Goal: Task Accomplishment & Management: Manage account settings

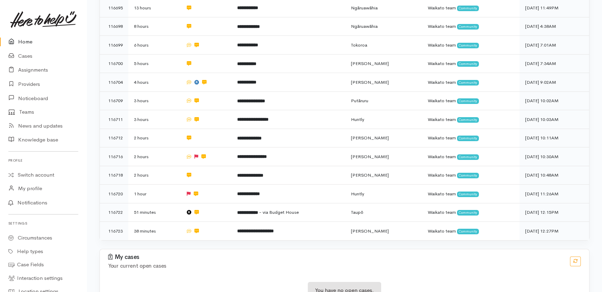
click at [25, 39] on link "Home" at bounding box center [43, 42] width 87 height 14
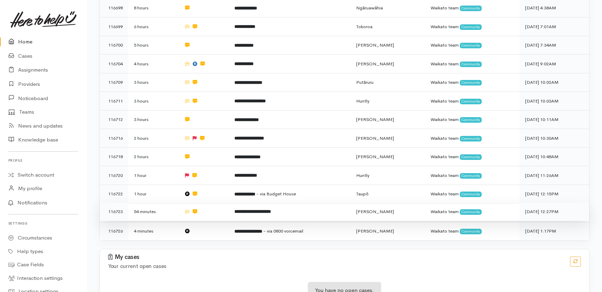
scroll to position [272, 0]
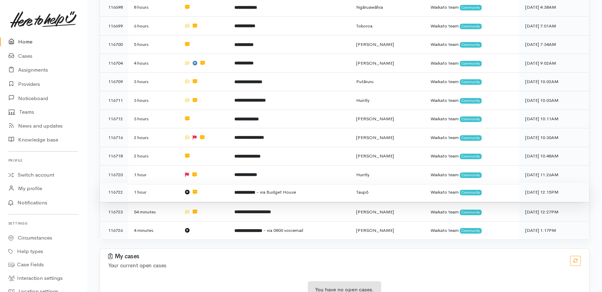
click at [255, 190] on b "**********" at bounding box center [244, 192] width 21 height 5
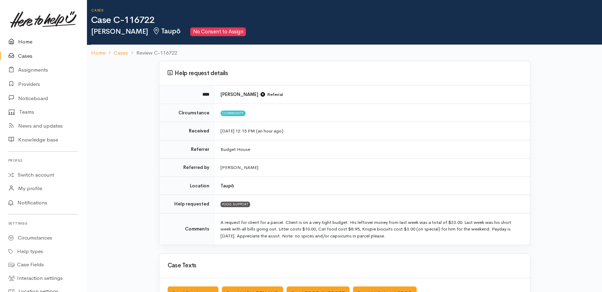
click at [25, 39] on link "Home" at bounding box center [43, 42] width 87 height 14
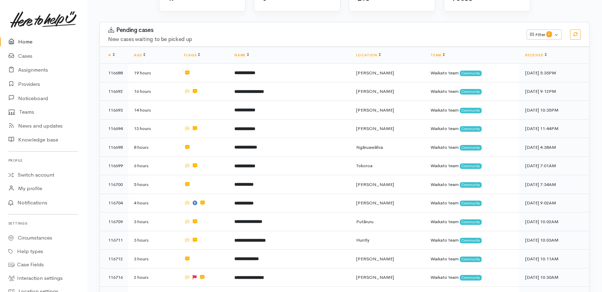
scroll to position [254, 0]
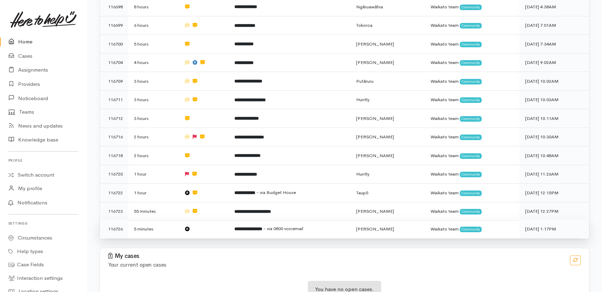
click at [203, 220] on td at bounding box center [203, 229] width 50 height 18
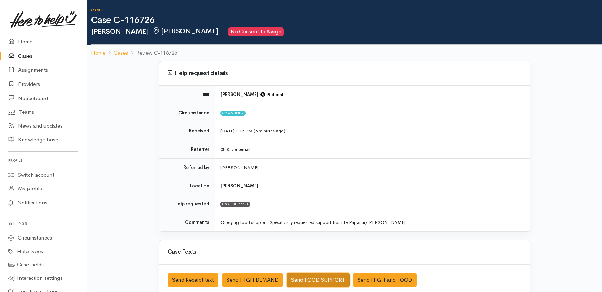
click at [327, 278] on button "Send FOOD SUPPORT" at bounding box center [317, 280] width 63 height 14
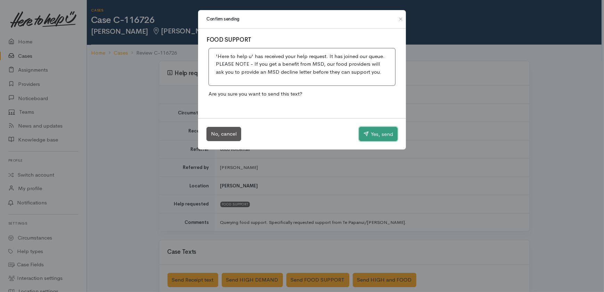
click at [381, 135] on button "Yes, send" at bounding box center [378, 134] width 39 height 15
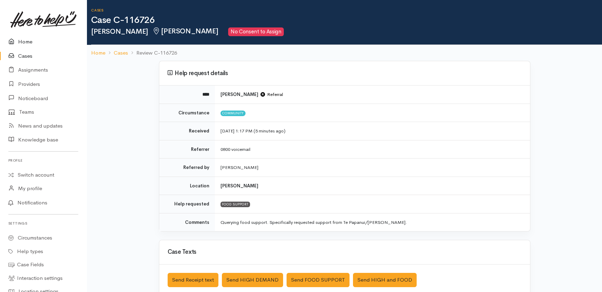
click at [24, 38] on link "Home" at bounding box center [43, 42] width 87 height 14
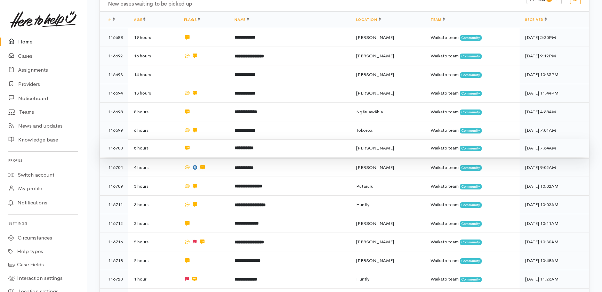
scroll to position [158, 0]
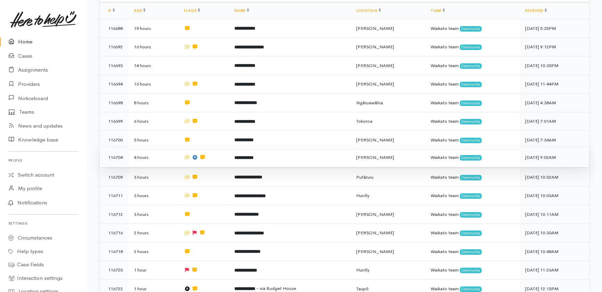
click at [223, 148] on td at bounding box center [203, 157] width 50 height 19
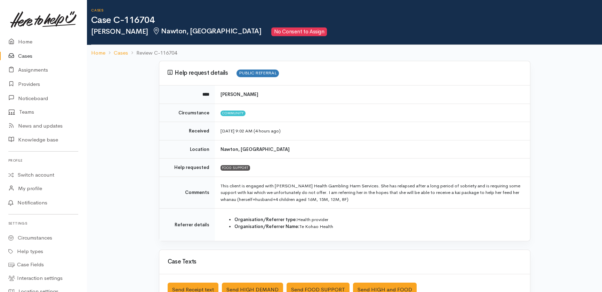
click at [24, 56] on link "Cases" at bounding box center [43, 56] width 87 height 14
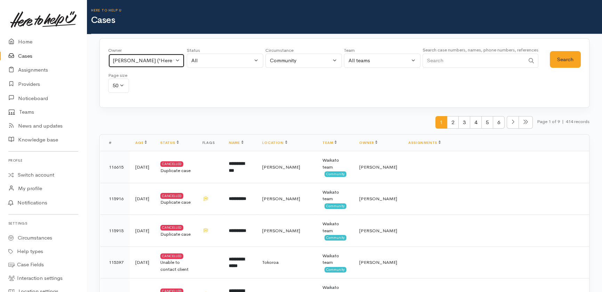
click at [181, 56] on button "[PERSON_NAME] ('Here to help u')" at bounding box center [146, 61] width 76 height 14
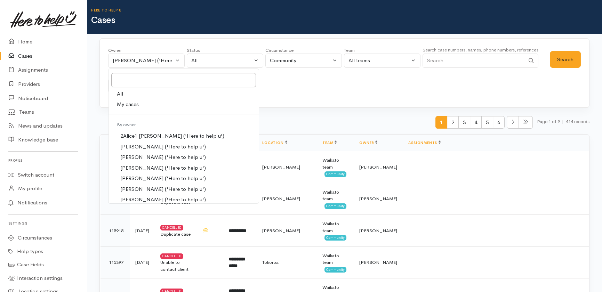
click at [119, 94] on span "All" at bounding box center [120, 94] width 6 height 8
select select "-1"
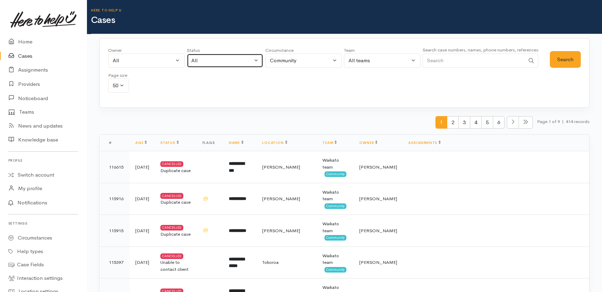
drag, startPoint x: 215, startPoint y: 59, endPoint x: 219, endPoint y: 61, distance: 4.4
click at [216, 60] on div "All" at bounding box center [221, 61] width 61 height 8
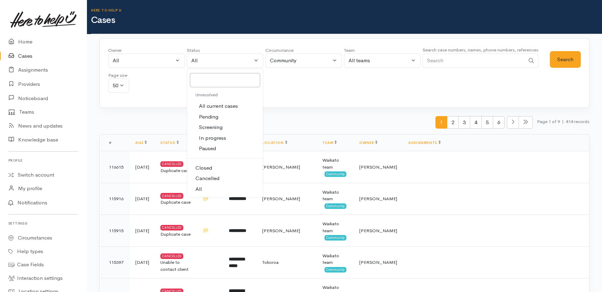
click at [221, 106] on span "All current cases" at bounding box center [218, 106] width 39 height 8
select select "Unresolved"
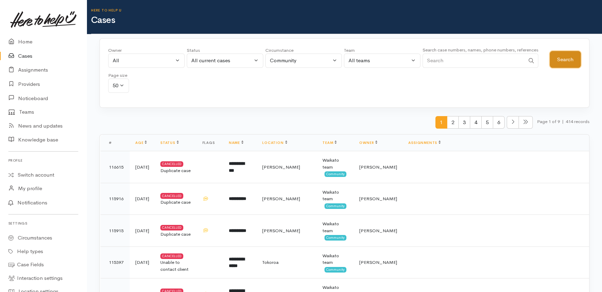
click at [570, 62] on button "Search" at bounding box center [565, 59] width 31 height 17
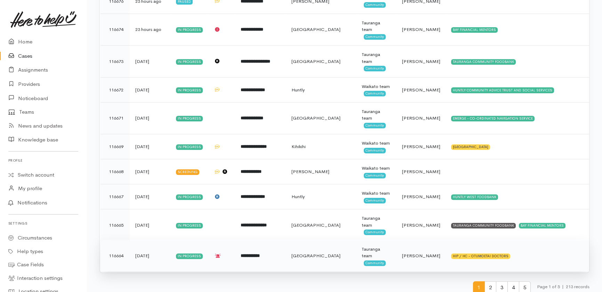
scroll to position [1284, 0]
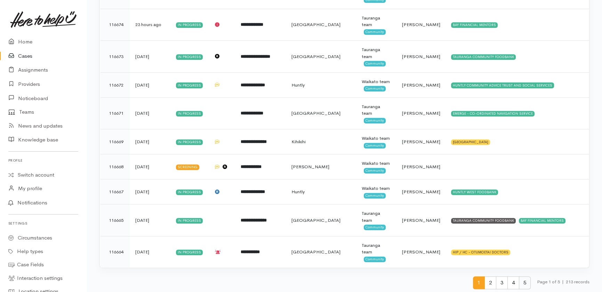
click at [524, 278] on span "5" at bounding box center [525, 282] width 12 height 13
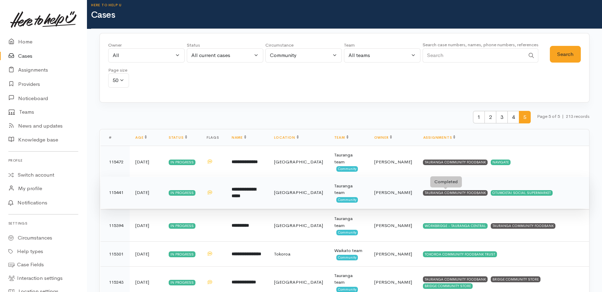
scroll to position [0, 0]
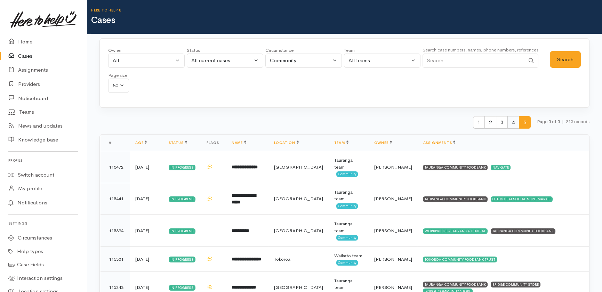
click at [509, 123] on span "4" at bounding box center [513, 122] width 12 height 13
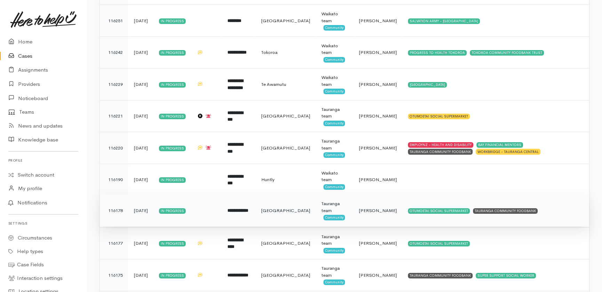
scroll to position [221, 0]
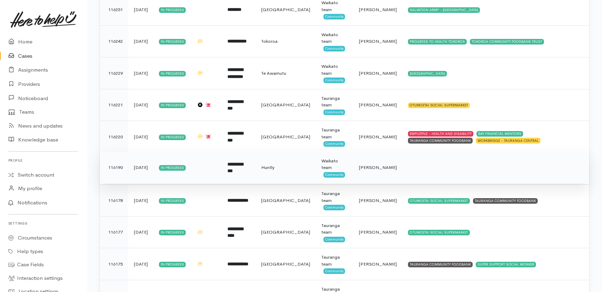
click at [367, 167] on span "Kyleigh Pike" at bounding box center [378, 167] width 38 height 6
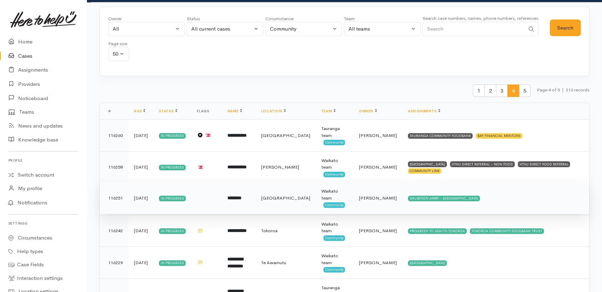
scroll to position [31, 0]
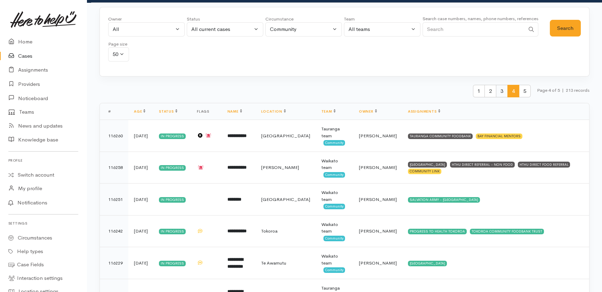
click at [498, 91] on span "3" at bounding box center [502, 91] width 12 height 13
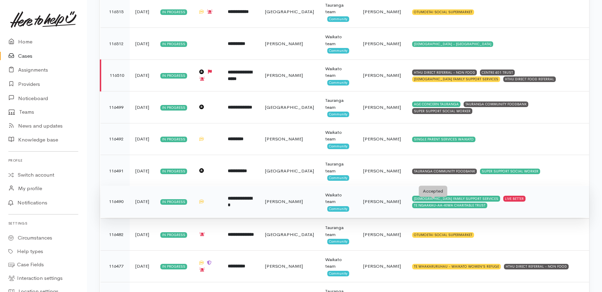
scroll to position [316, 0]
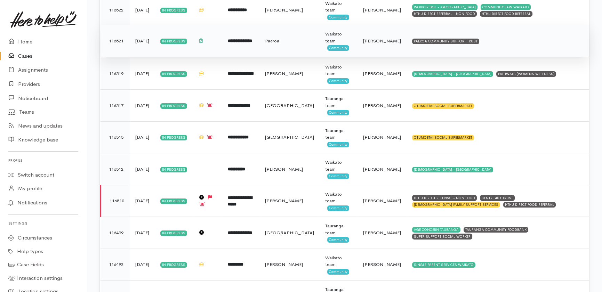
click at [377, 41] on span "Katarina Daly" at bounding box center [382, 41] width 38 height 6
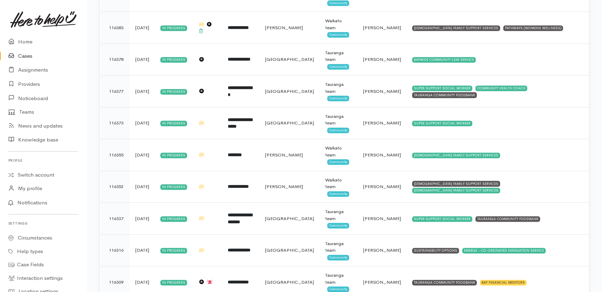
scroll to position [1295, 0]
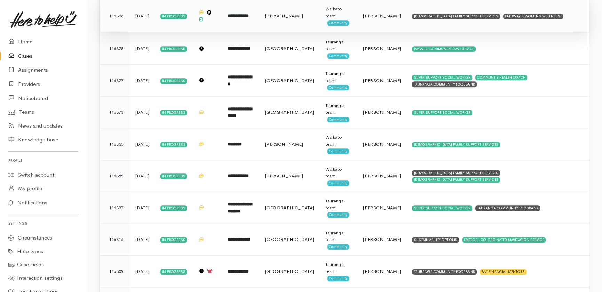
click at [370, 14] on span "[PERSON_NAME]" at bounding box center [382, 16] width 38 height 6
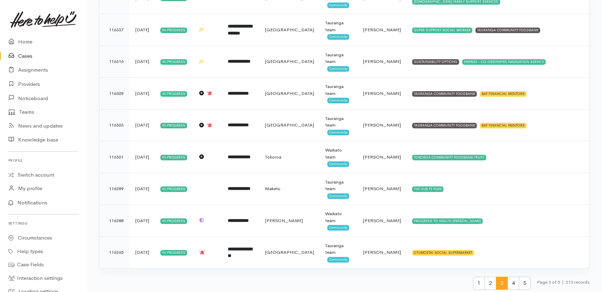
scroll to position [1474, 0]
click at [22, 55] on link "Cases" at bounding box center [43, 56] width 87 height 14
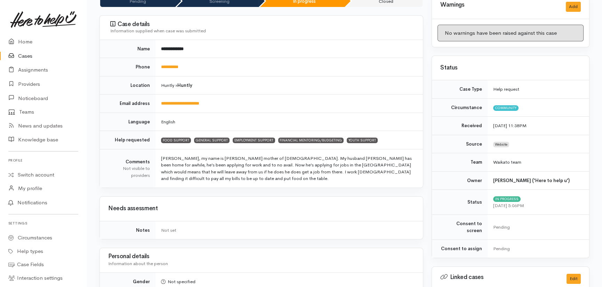
scroll to position [95, 0]
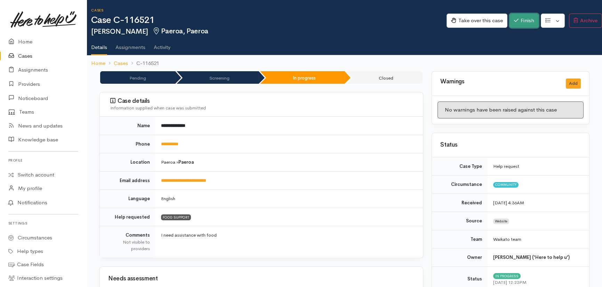
click at [527, 18] on button "Finish" at bounding box center [523, 21] width 29 height 14
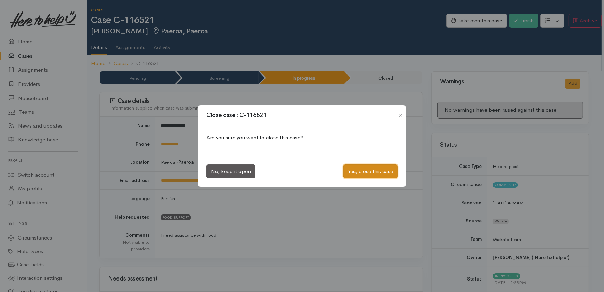
drag, startPoint x: 364, startPoint y: 173, endPoint x: 354, endPoint y: 156, distance: 19.5
click at [364, 173] on button "Yes, close this case" at bounding box center [371, 171] width 54 height 14
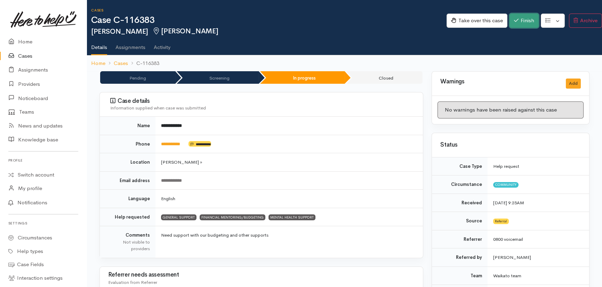
click at [527, 23] on button "Finish" at bounding box center [523, 21] width 29 height 14
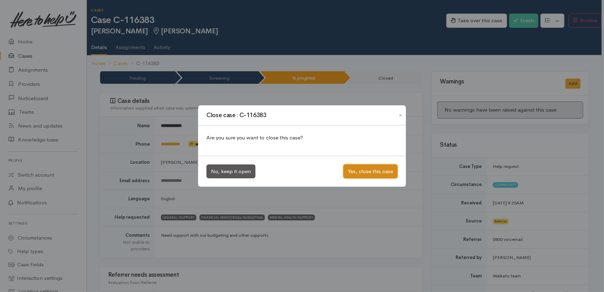
drag, startPoint x: 362, startPoint y: 169, endPoint x: 347, endPoint y: 164, distance: 15.5
click at [362, 169] on button "Yes, close this case" at bounding box center [371, 171] width 54 height 14
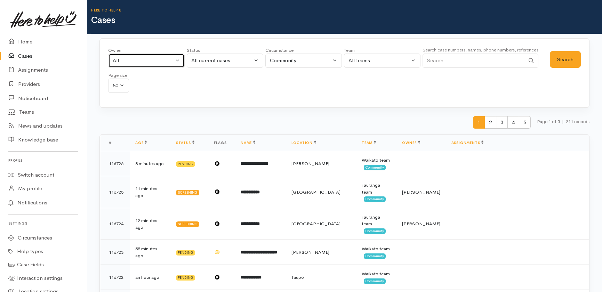
click at [140, 54] on button "All" at bounding box center [146, 61] width 76 height 14
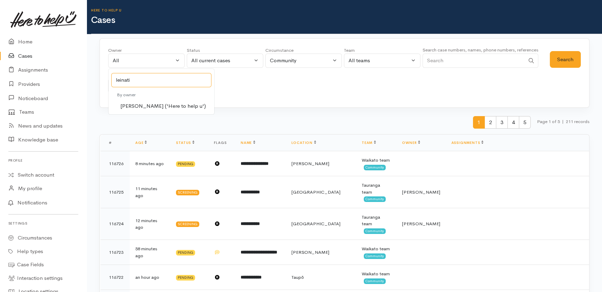
type input "leinati"
click at [149, 108] on span "[PERSON_NAME] ('Here to help u')" at bounding box center [163, 106] width 86 height 8
select select "953"
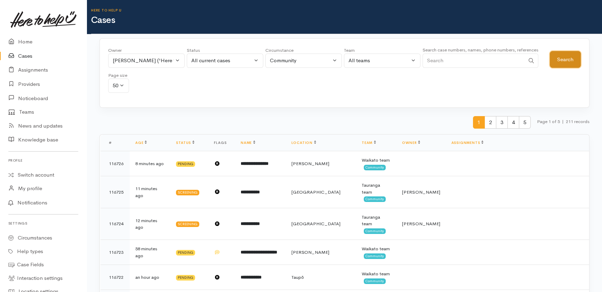
click at [560, 64] on button "Search" at bounding box center [565, 59] width 31 height 17
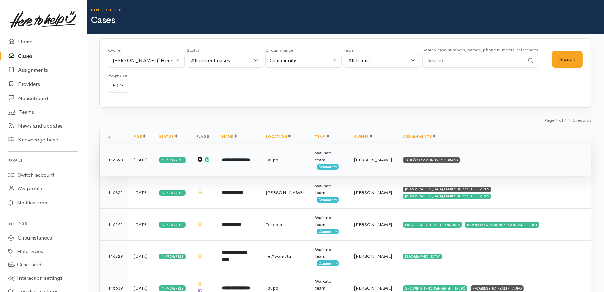
click at [392, 157] on span "Leinati Lima" at bounding box center [373, 160] width 38 height 6
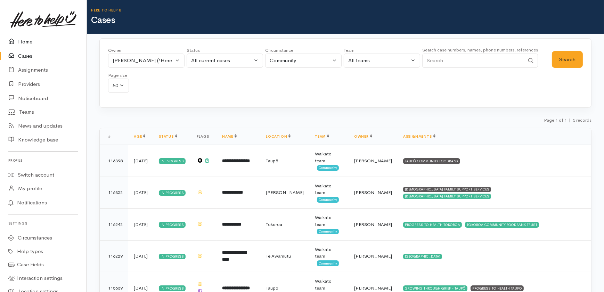
click at [27, 41] on link "Home" at bounding box center [43, 42] width 87 height 14
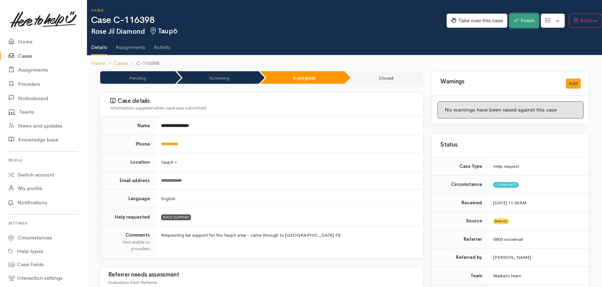
click at [527, 18] on button "Finish" at bounding box center [523, 21] width 29 height 14
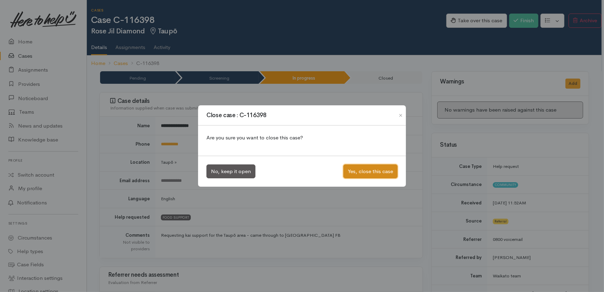
click at [361, 172] on button "Yes, close this case" at bounding box center [371, 171] width 54 height 14
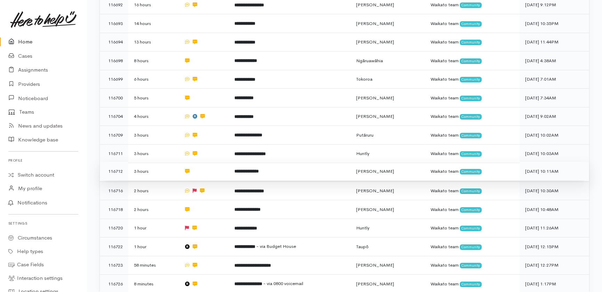
scroll to position [222, 0]
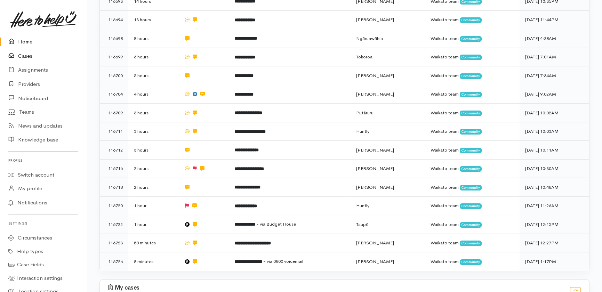
click at [24, 54] on link "Cases" at bounding box center [43, 56] width 87 height 14
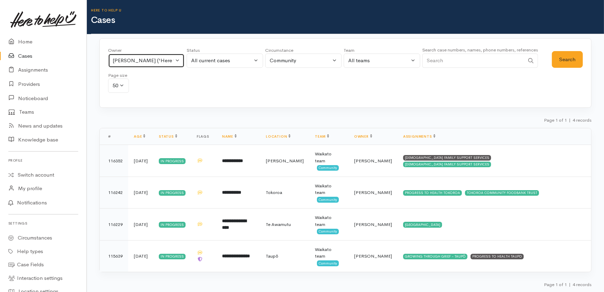
click at [179, 56] on button "[PERSON_NAME] ('Here to help u')" at bounding box center [146, 61] width 76 height 14
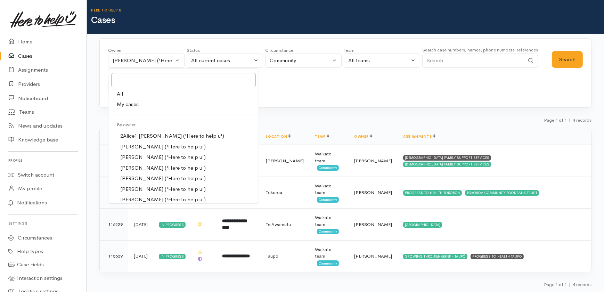
click at [124, 91] on link "All" at bounding box center [183, 94] width 150 height 11
select select "-1"
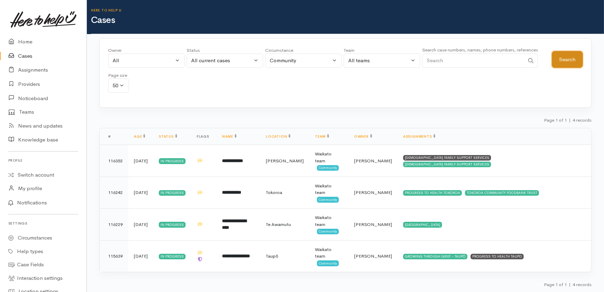
click at [565, 59] on button "Search" at bounding box center [567, 59] width 31 height 17
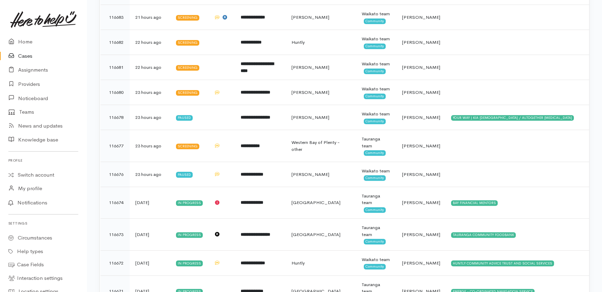
scroll to position [1284, 0]
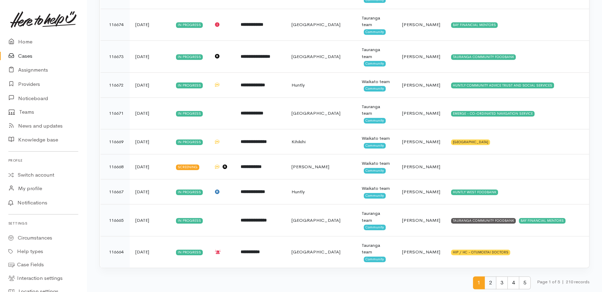
click at [487, 278] on span "2" at bounding box center [490, 282] width 12 height 13
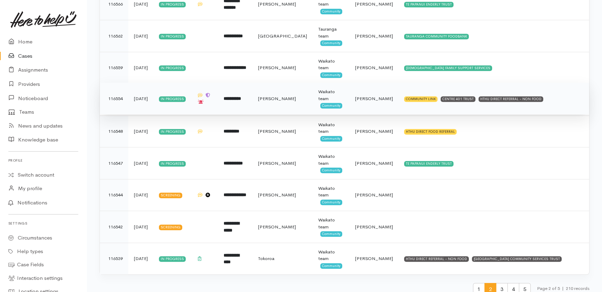
scroll to position [1474, 0]
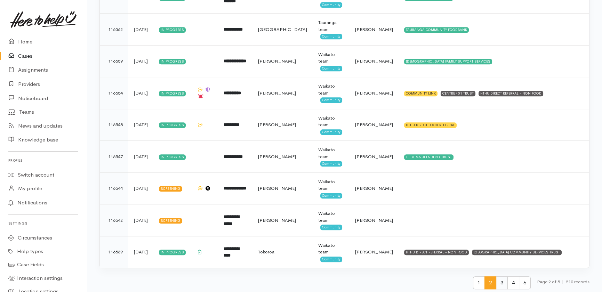
click at [499, 282] on span "3" at bounding box center [502, 282] width 12 height 13
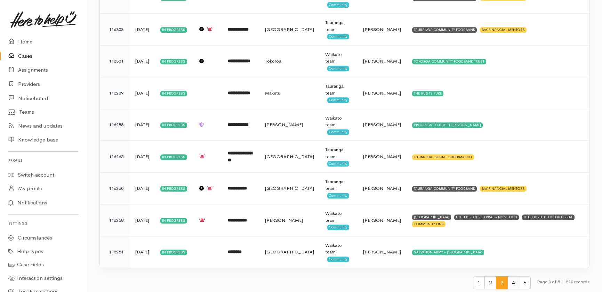
click at [508, 281] on span "4" at bounding box center [513, 282] width 12 height 13
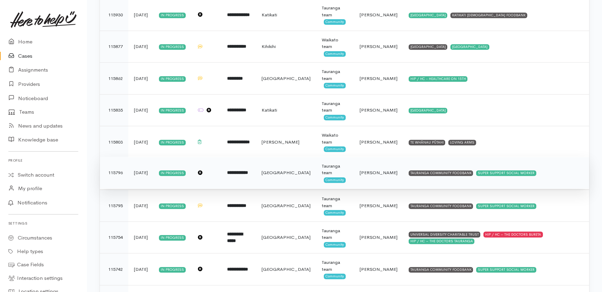
scroll to position [1074, 0]
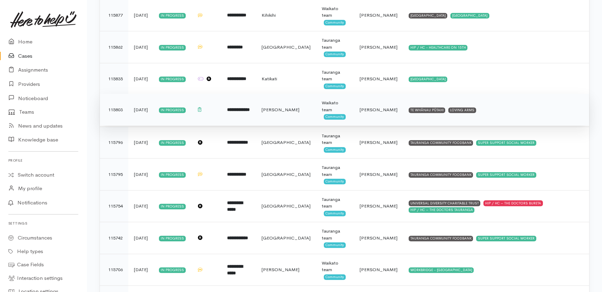
click at [362, 110] on span "Priyanka Duggal" at bounding box center [379, 110] width 38 height 6
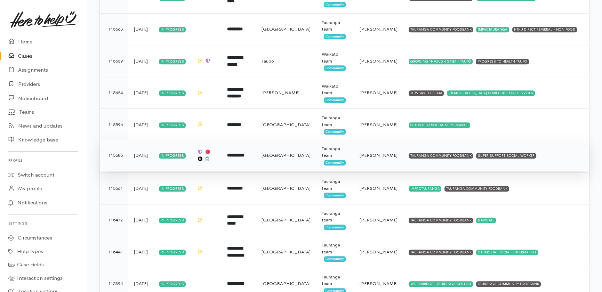
scroll to position [1474, 0]
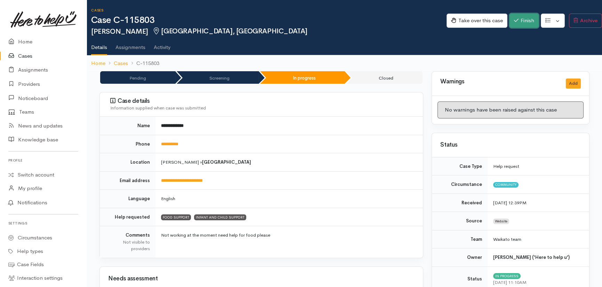
click at [517, 24] on button "Finish" at bounding box center [523, 21] width 29 height 14
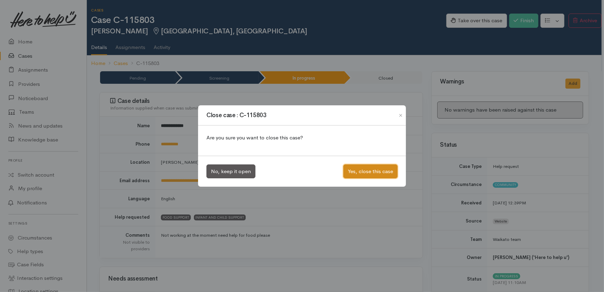
click at [360, 171] on button "Yes, close this case" at bounding box center [371, 171] width 54 height 14
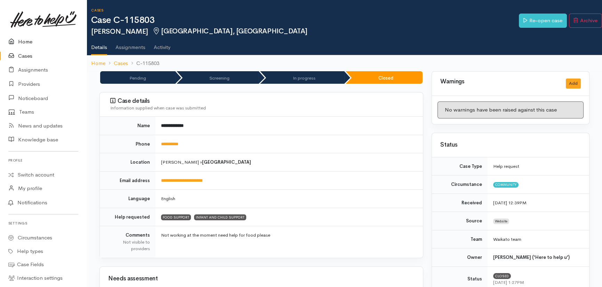
click at [23, 35] on link "Home" at bounding box center [43, 42] width 87 height 14
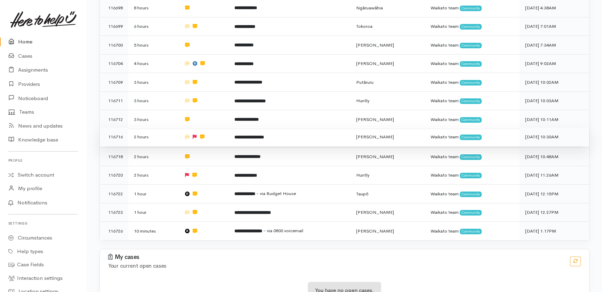
scroll to position [254, 0]
